Goal: Information Seeking & Learning: Learn about a topic

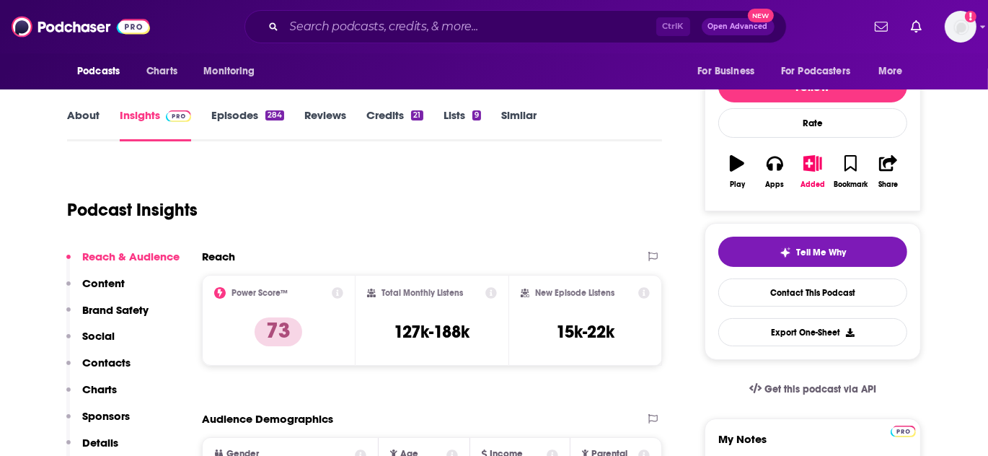
scroll to position [196, 0]
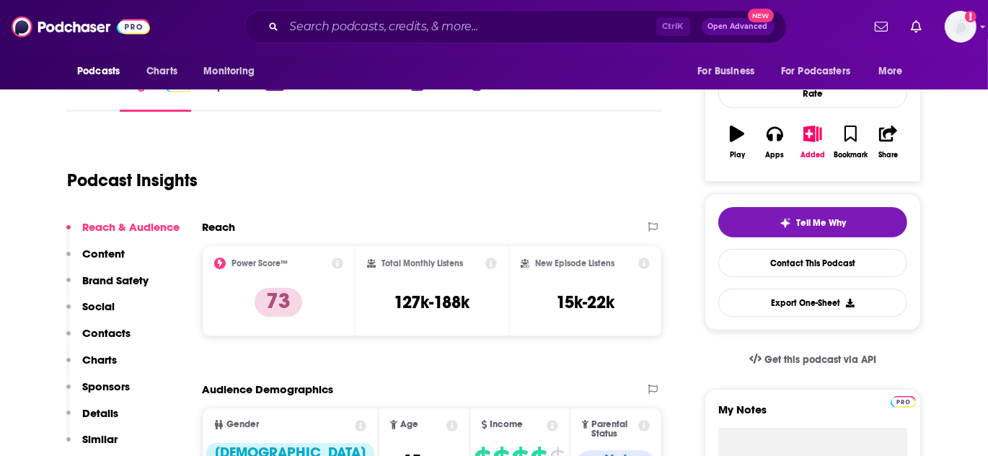
click at [104, 304] on p "Social" at bounding box center [98, 306] width 32 height 14
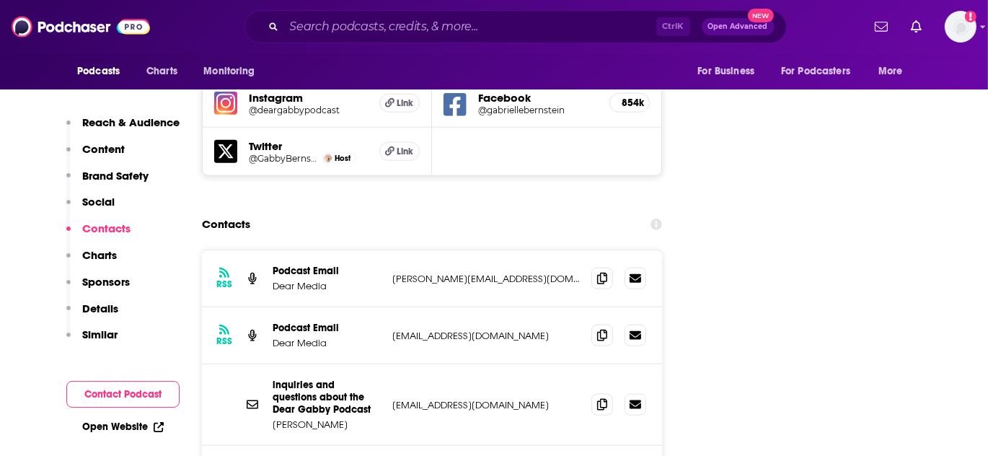
scroll to position [2097, 0]
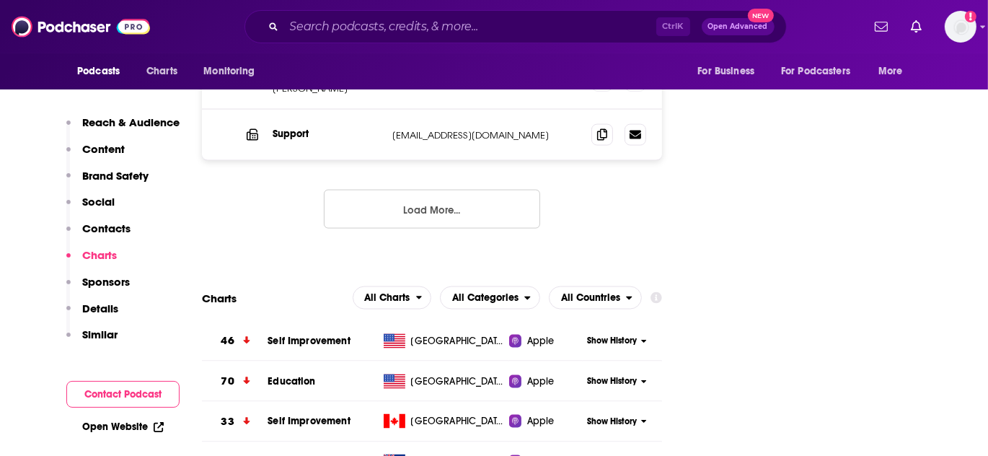
click at [99, 309] on p "Details" at bounding box center [100, 308] width 36 height 14
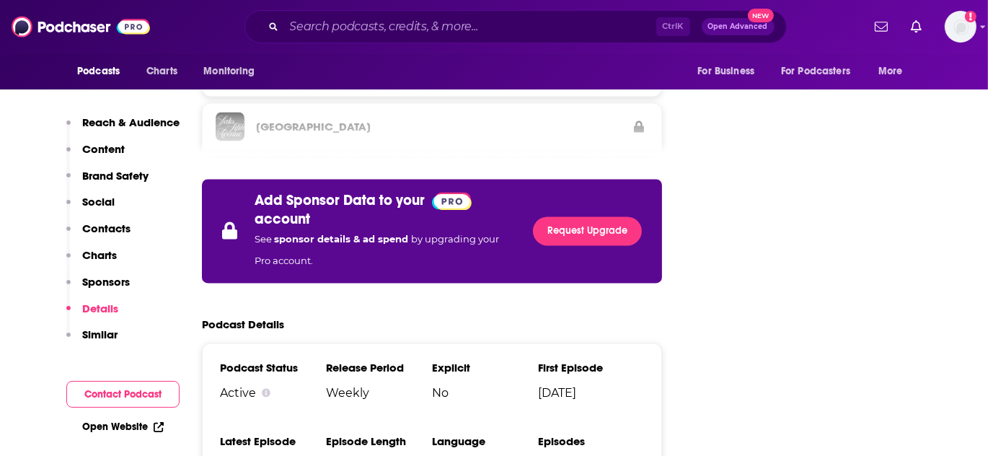
scroll to position [2947, 0]
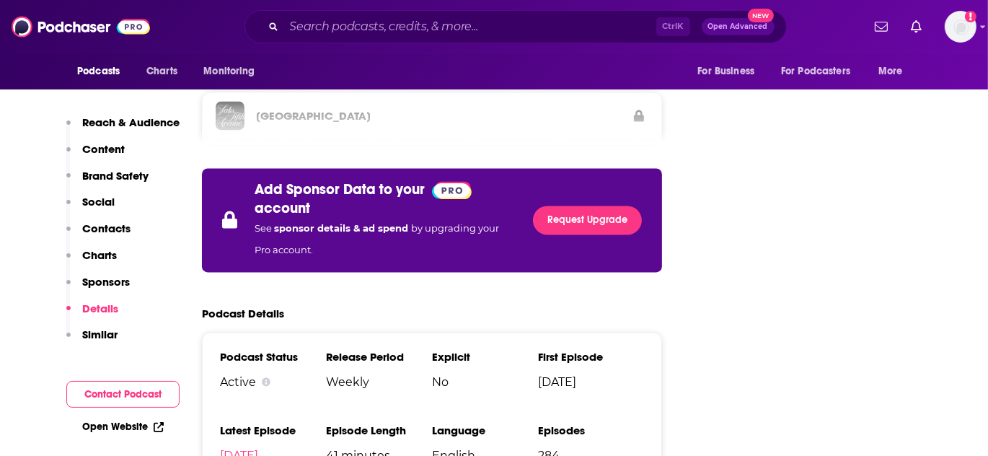
click at [133, 430] on link "Open Website" at bounding box center [122, 426] width 81 height 12
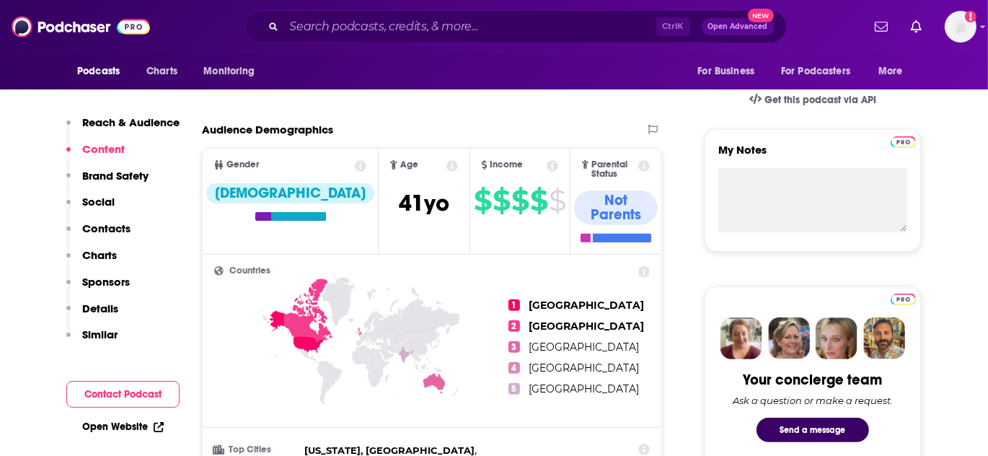
scroll to position [0, 0]
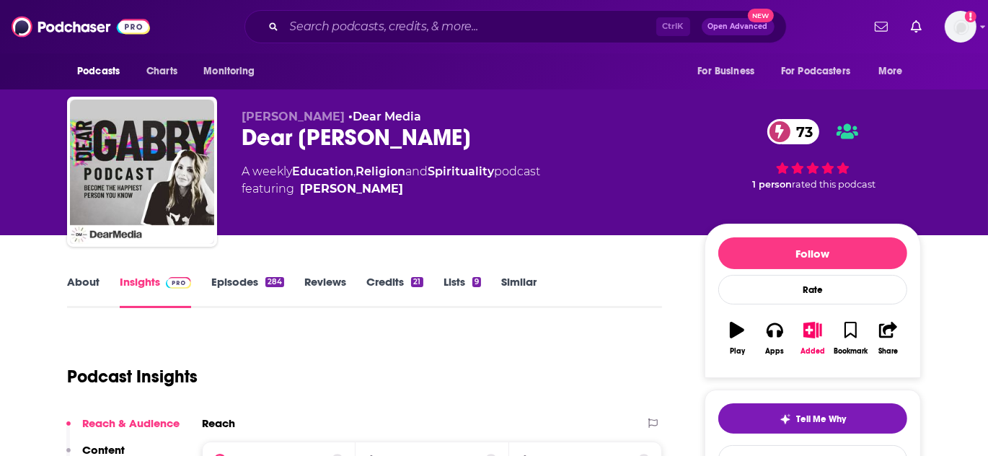
click at [305, 115] on span "[PERSON_NAME]" at bounding box center [293, 117] width 103 height 14
copy p "[PERSON_NAME]"
